Goal: Transaction & Acquisition: Purchase product/service

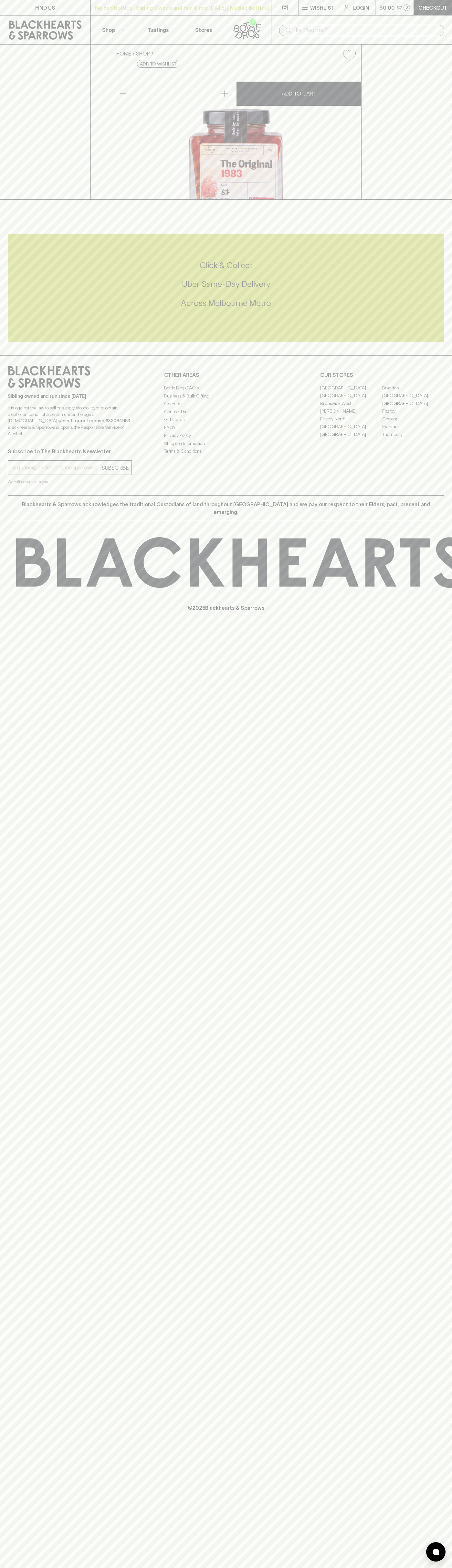
click at [440, 1566] on div "FIND US | No Bad Bottles | Sibling Owned and Run Since [DATE] | No Bad Bottles …" at bounding box center [226, 784] width 452 height 1568
click at [353, 1567] on html "FIND US | No Bad Bottles | Sibling Owned and Run Since [DATE] | No Bad Bottles …" at bounding box center [226, 784] width 452 height 1568
click at [15, 475] on div "SUBSCRIBE" at bounding box center [70, 467] width 124 height 15
